Goal: Task Accomplishment & Management: Manage account settings

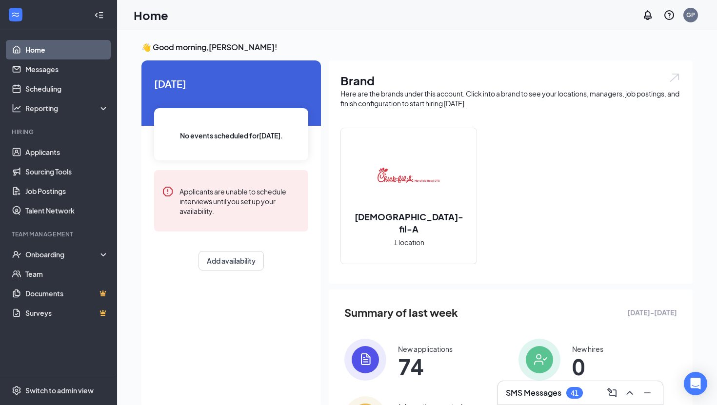
click at [51, 53] on link "Home" at bounding box center [66, 49] width 83 height 19
click at [48, 146] on link "Applicants" at bounding box center [66, 151] width 83 height 19
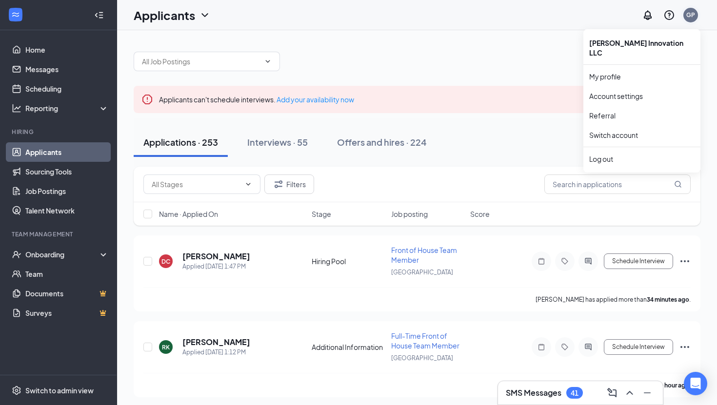
click at [694, 14] on div "GP" at bounding box center [690, 15] width 9 height 8
click at [616, 91] on link "Account settings" at bounding box center [641, 96] width 105 height 10
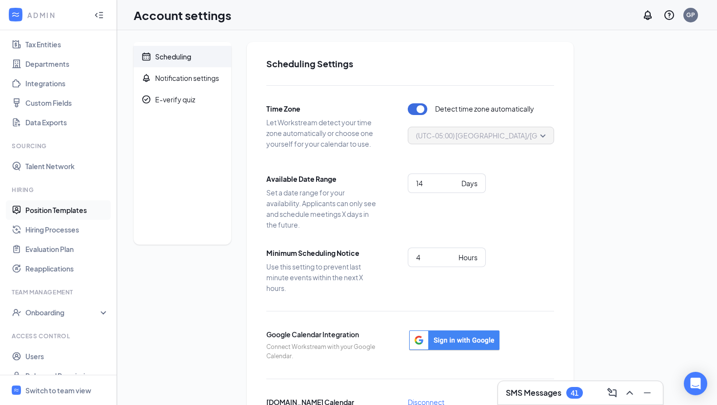
scroll to position [83, 0]
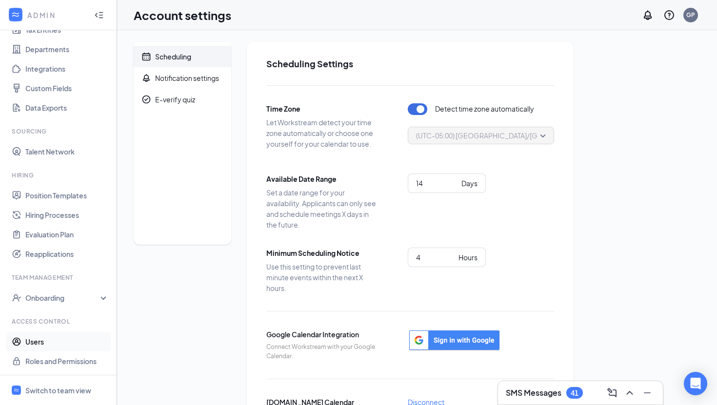
click at [48, 343] on link "Users" at bounding box center [66, 341] width 83 height 19
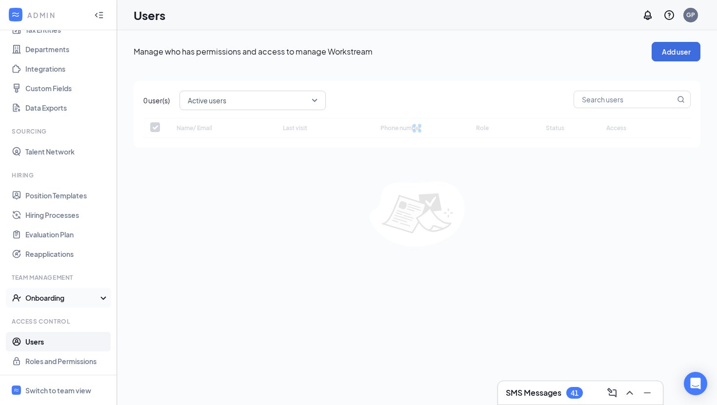
checkbox input "false"
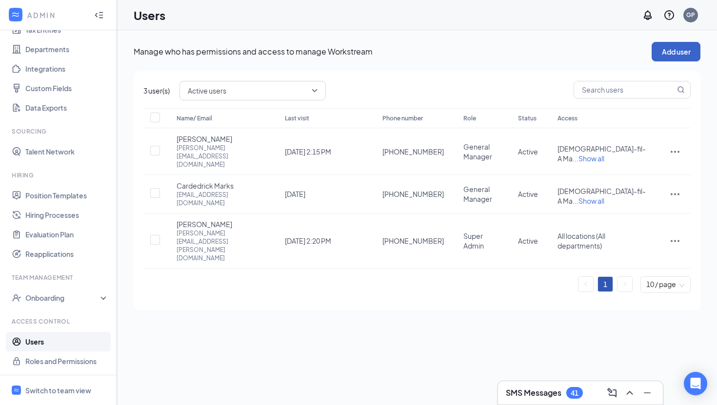
click at [685, 54] on button "Add user" at bounding box center [675, 51] width 49 height 19
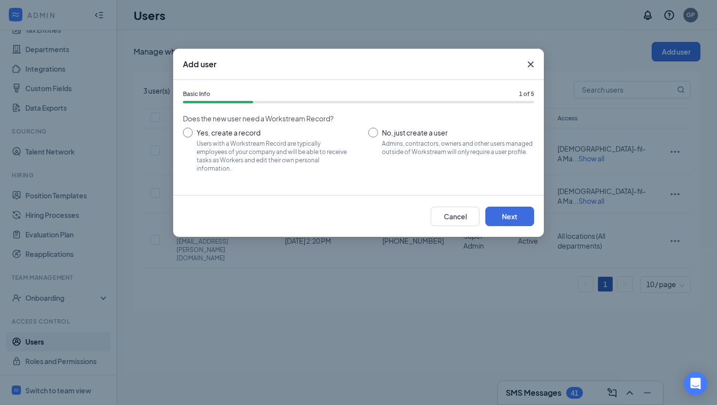
click at [269, 142] on input "Yes, create a record Users with a Workstream Record are typically employees of …" at bounding box center [266, 150] width 166 height 44
radio input "true"
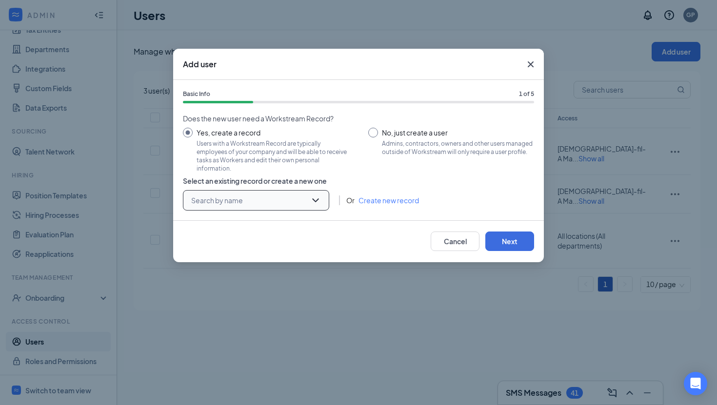
click at [268, 201] on input "search" at bounding box center [253, 200] width 128 height 19
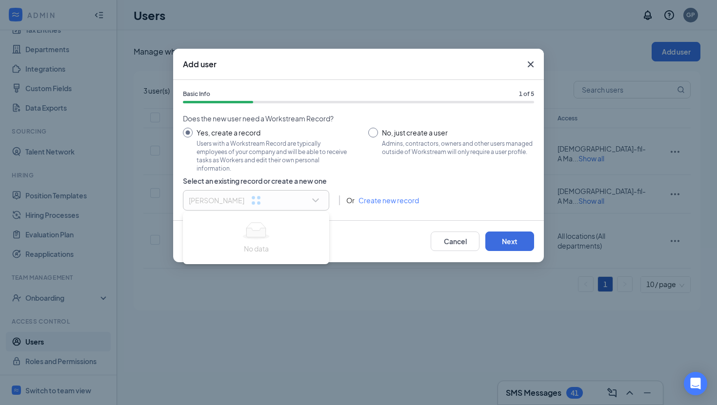
type input "Megh"
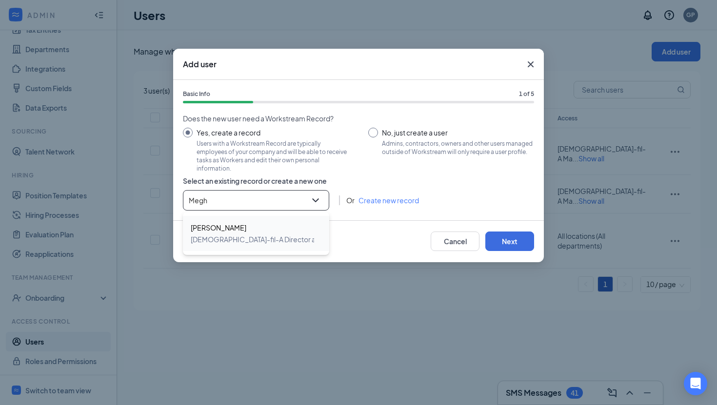
click at [224, 234] on span "[DEMOGRAPHIC_DATA]-fil-A Director at [GEOGRAPHIC_DATA]" at bounding box center [290, 239] width 199 height 12
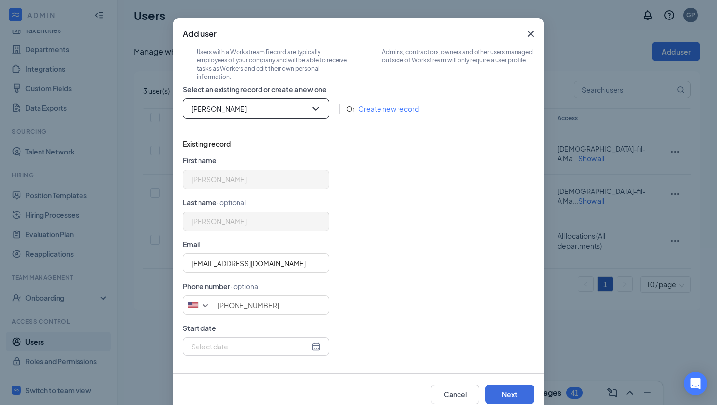
scroll to position [53, 0]
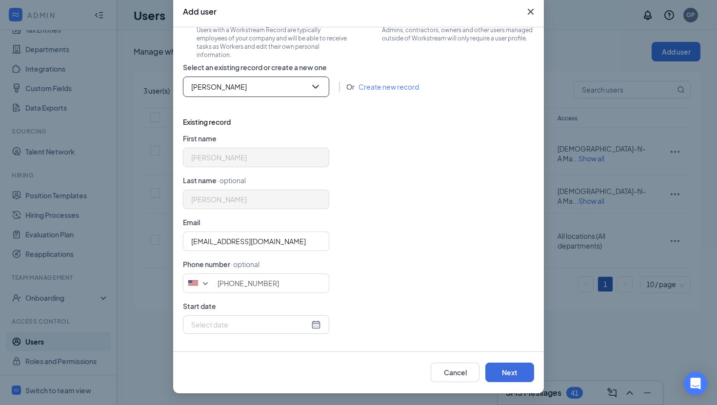
click at [283, 321] on input at bounding box center [250, 324] width 118 height 11
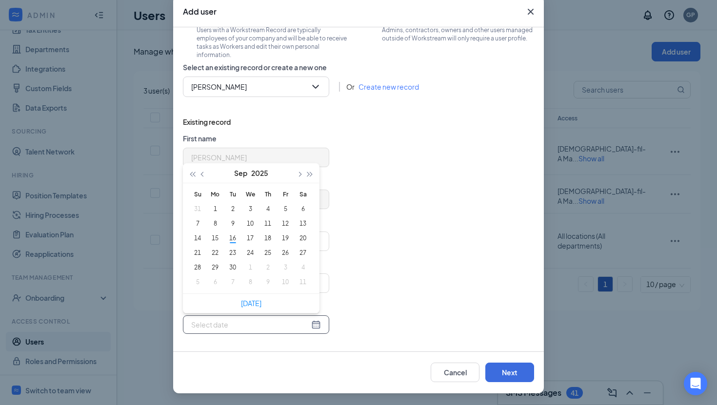
click at [398, 210] on form "First name [PERSON_NAME] Last name · optional [PERSON_NAME] Email [EMAIL_ADDRES…" at bounding box center [358, 237] width 351 height 209
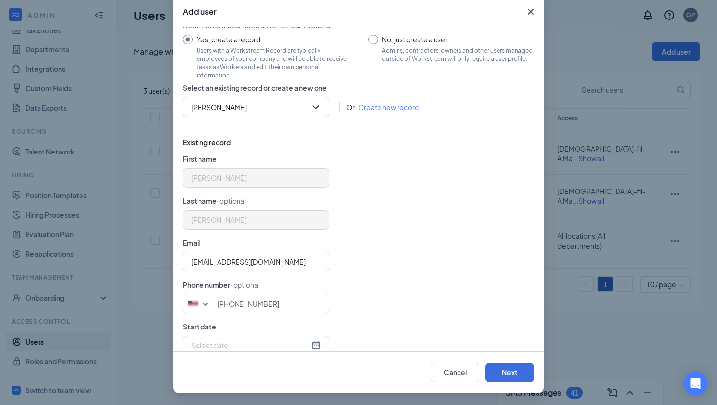
scroll to position [61, 0]
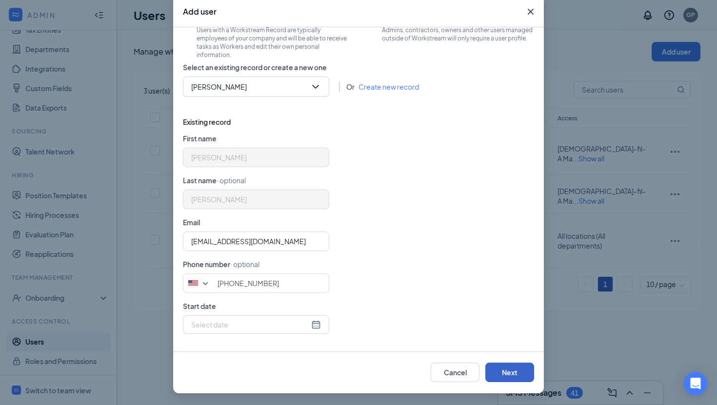
click at [516, 367] on button "Next" at bounding box center [509, 372] width 49 height 19
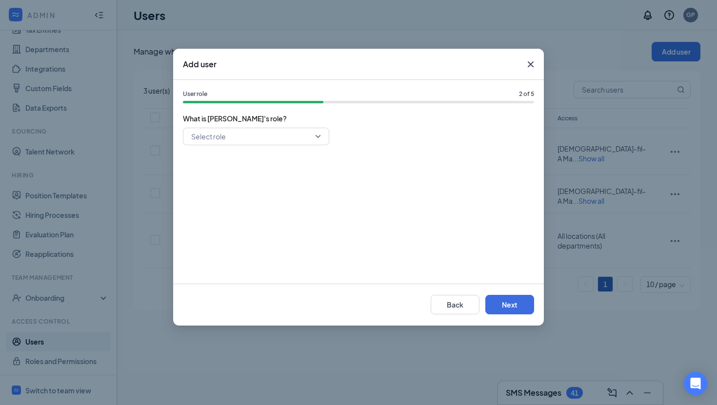
click at [263, 138] on input "search" at bounding box center [253, 136] width 128 height 17
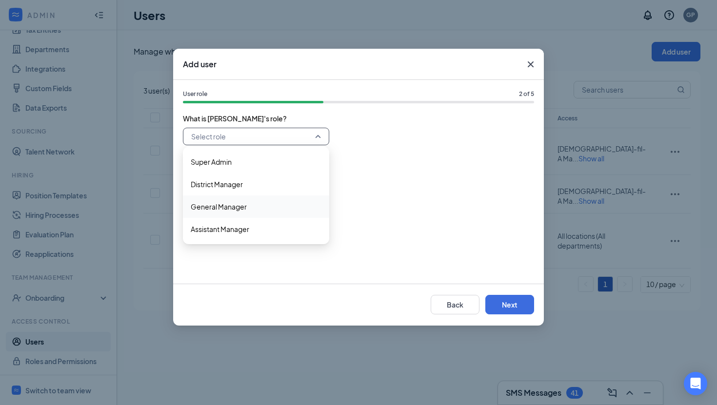
click at [240, 212] on span "General Manager" at bounding box center [219, 206] width 56 height 11
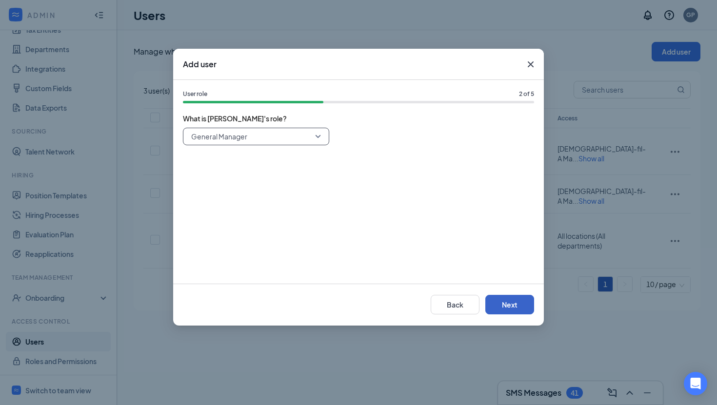
click at [509, 299] on button "Next" at bounding box center [509, 304] width 49 height 19
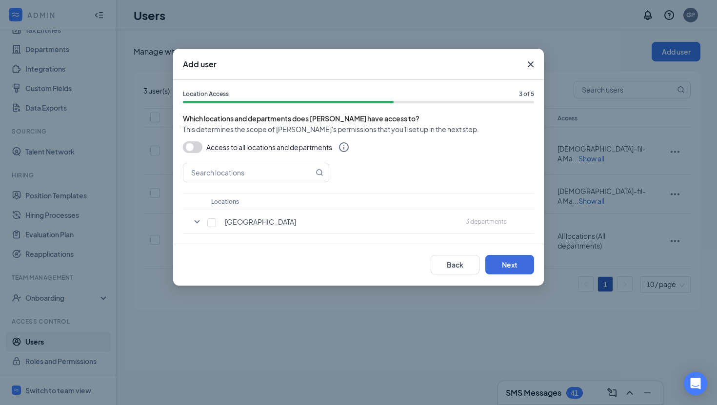
click at [197, 148] on button "button" at bounding box center [192, 147] width 19 height 12
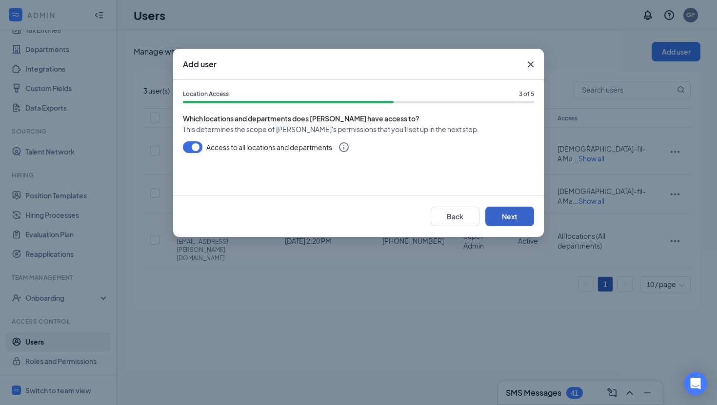
click at [514, 219] on button "Next" at bounding box center [509, 216] width 49 height 19
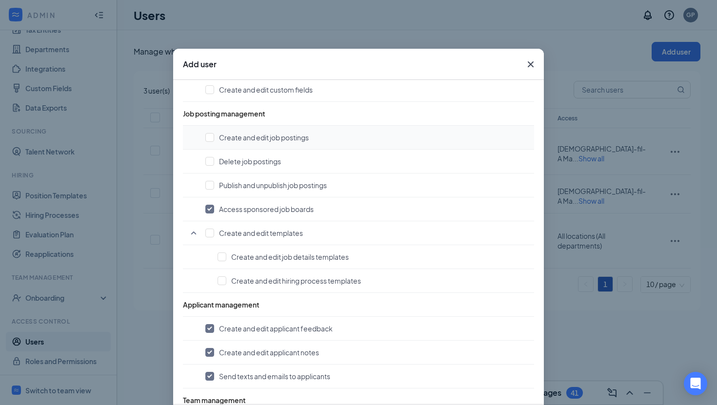
scroll to position [404, 0]
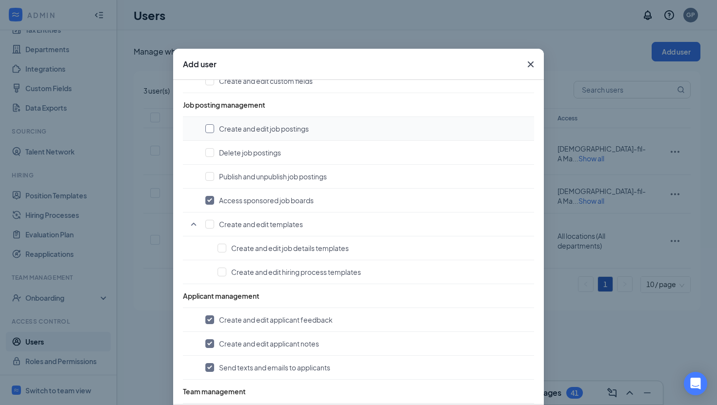
click at [212, 128] on input "checkbox" at bounding box center [209, 128] width 9 height 9
checkbox input "true"
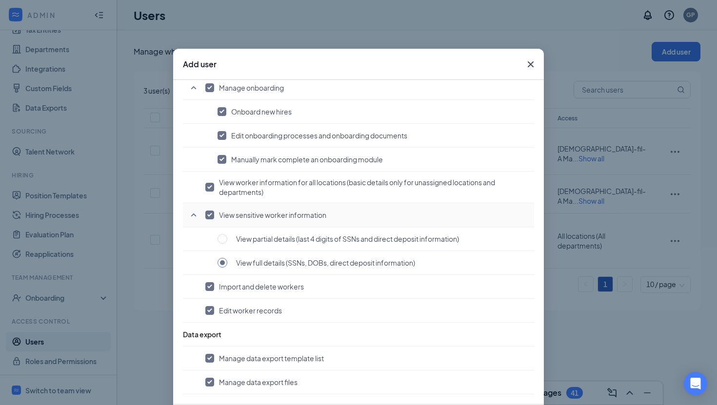
scroll to position [53, 0]
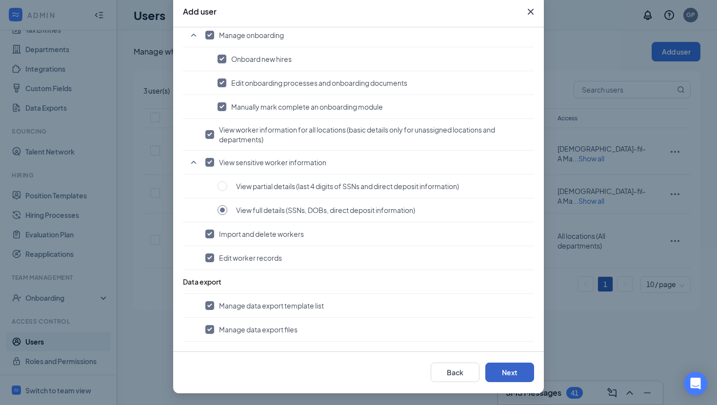
click at [504, 369] on button "Next" at bounding box center [509, 372] width 49 height 19
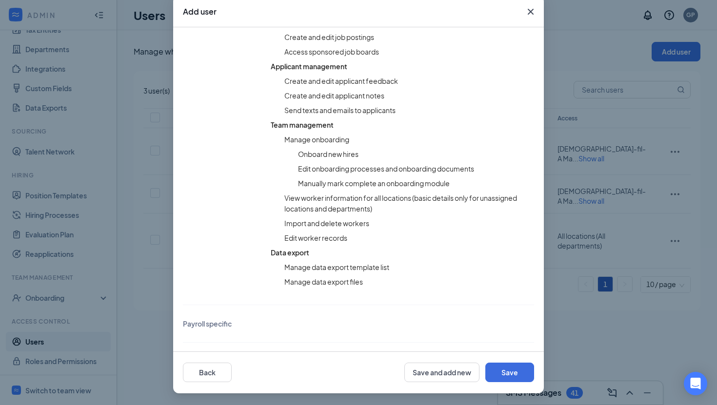
scroll to position [309, 0]
click at [506, 367] on button "Save" at bounding box center [509, 372] width 49 height 19
